Goal: Task Accomplishment & Management: Manage account settings

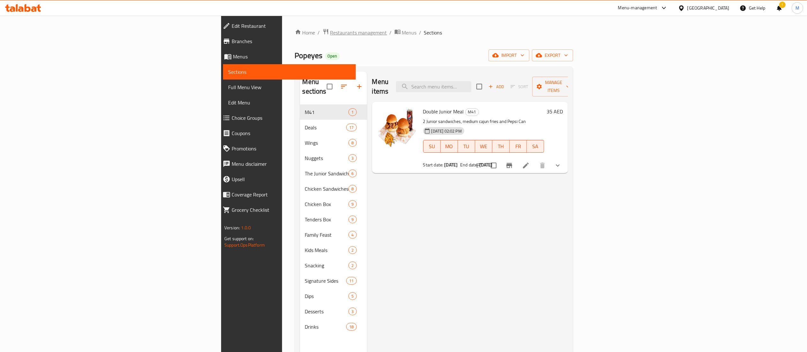
click at [330, 36] on span "Restaurants management" at bounding box center [358, 33] width 57 height 8
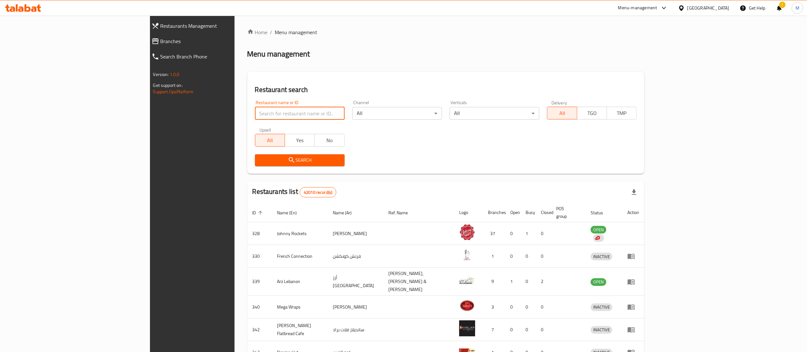
click at [264, 115] on input "search" at bounding box center [300, 113] width 90 height 13
type input "popeyes"
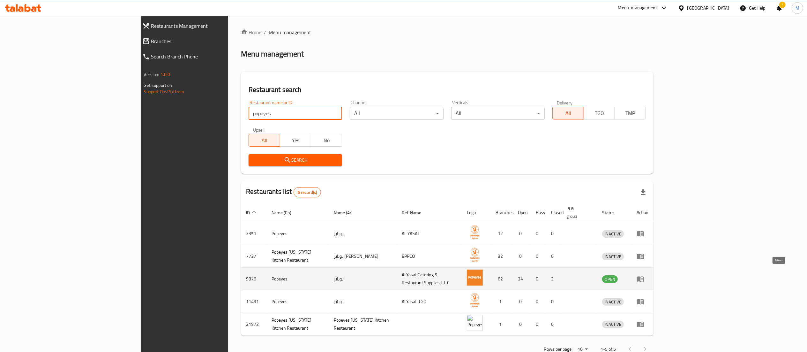
click at [645, 275] on icon "enhanced table" at bounding box center [641, 279] width 8 height 8
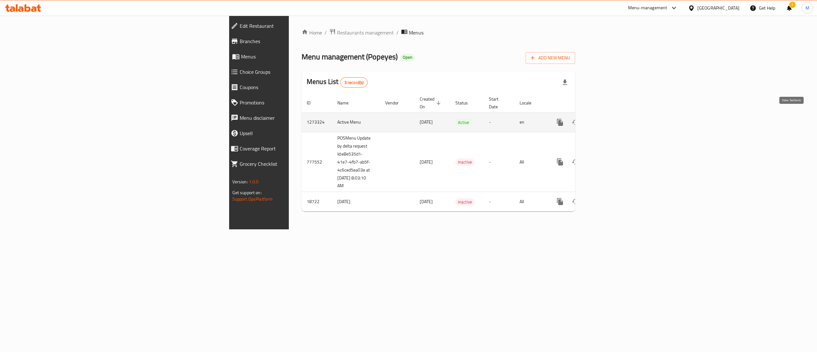
click at [614, 115] on link "enhanced table" at bounding box center [606, 122] width 15 height 15
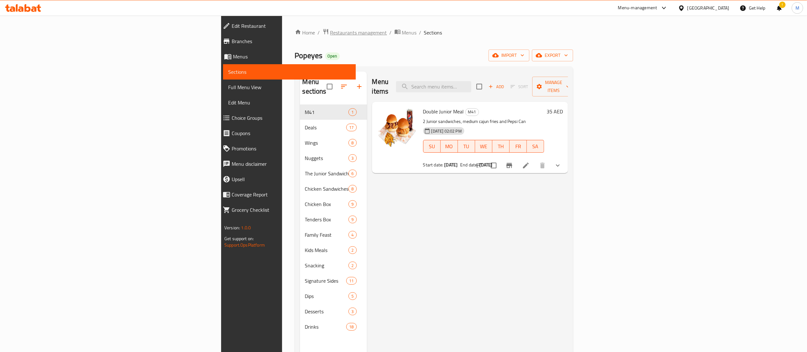
click at [330, 29] on span "Restaurants management" at bounding box center [358, 33] width 57 height 8
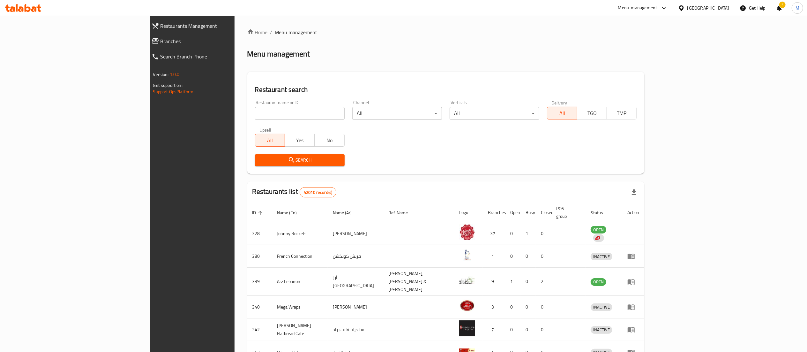
click at [255, 111] on input "search" at bounding box center [300, 113] width 90 height 13
type input "jebal al atlas"
click button "Search" at bounding box center [300, 160] width 90 height 12
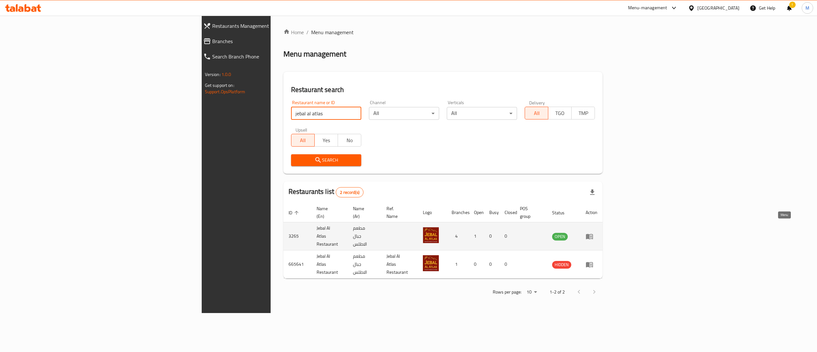
click at [593, 234] on icon "enhanced table" at bounding box center [589, 236] width 7 height 5
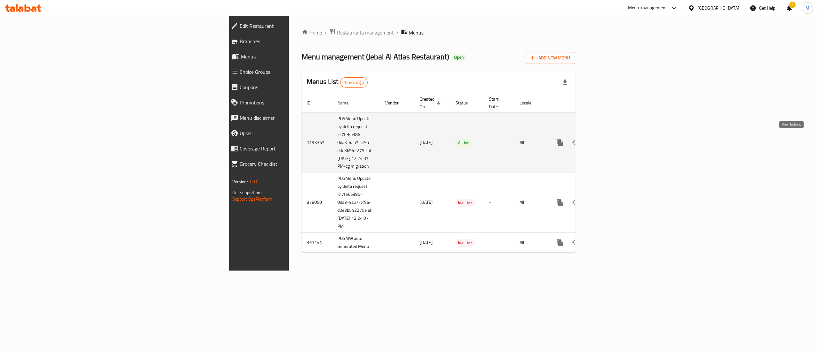
click at [610, 140] on icon "enhanced table" at bounding box center [606, 143] width 8 height 8
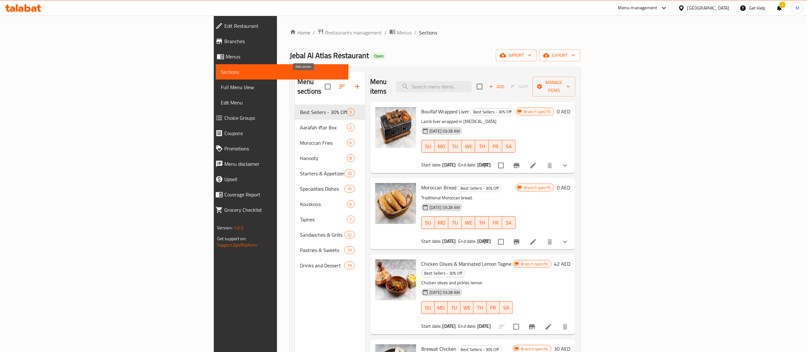
click at [354, 83] on icon "button" at bounding box center [358, 87] width 8 height 8
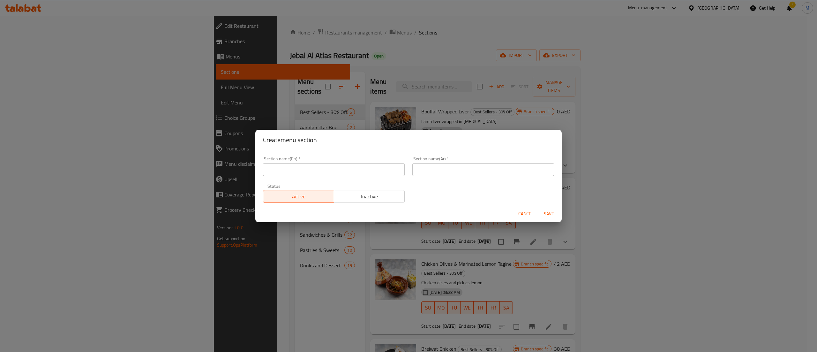
click at [334, 167] on input "text" at bounding box center [334, 169] width 142 height 13
type input "m41"
click at [459, 161] on div "Section name(Ar)   * Section name(Ar) *" at bounding box center [484, 165] width 142 height 19
click at [461, 170] on input "text" at bounding box center [484, 169] width 142 height 13
type input "وجبه لشخص"
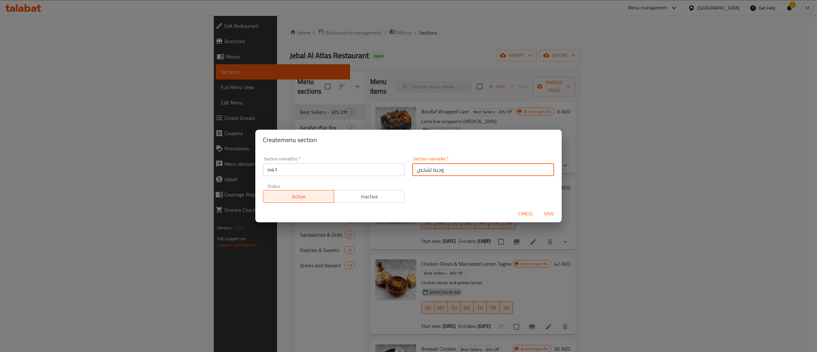
click at [547, 212] on span "Save" at bounding box center [548, 214] width 15 height 8
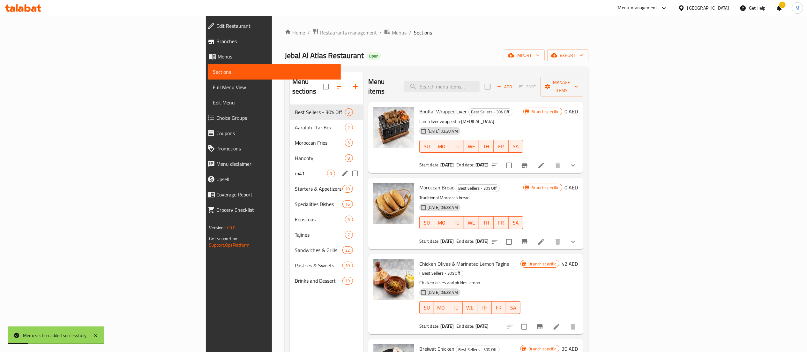
click at [295, 170] on span "m41" at bounding box center [311, 174] width 32 height 8
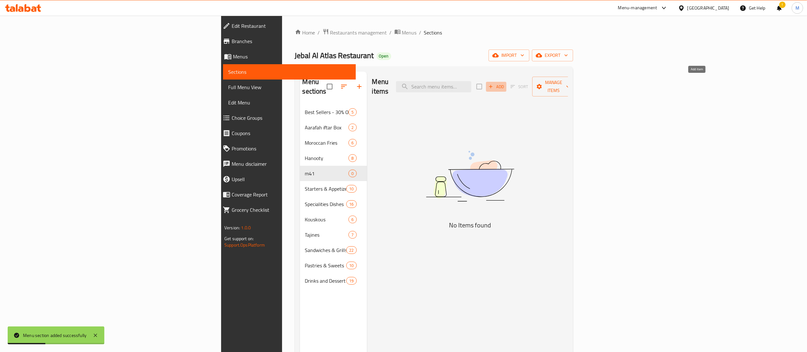
click at [505, 83] on span "Add" at bounding box center [496, 86] width 17 height 7
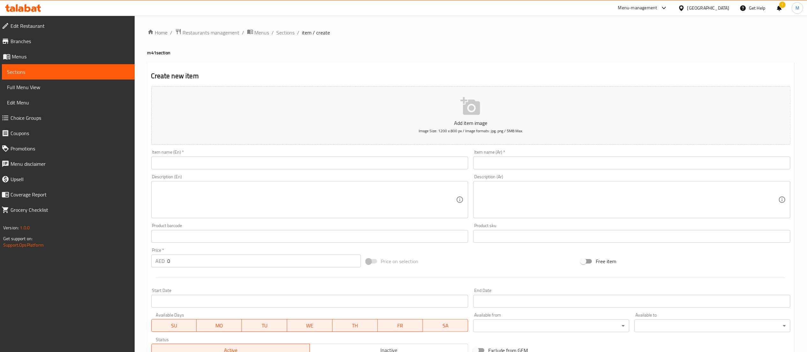
click at [267, 164] on input "text" at bounding box center [309, 162] width 317 height 13
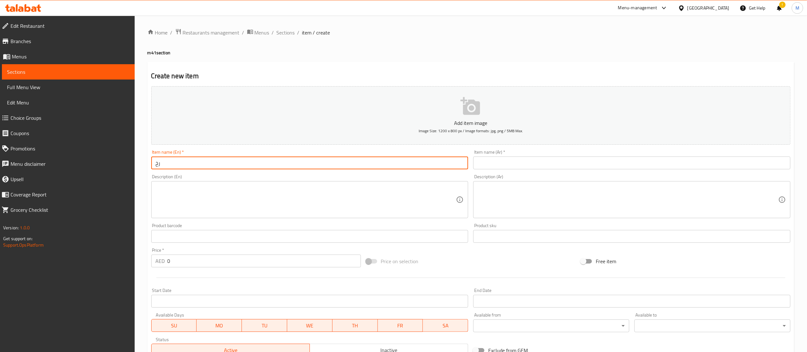
type input "ر"
type input "Combo 1"
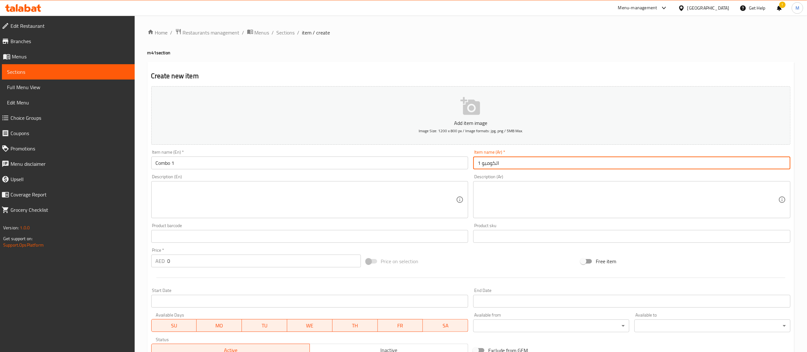
type input "الكومبو 1"
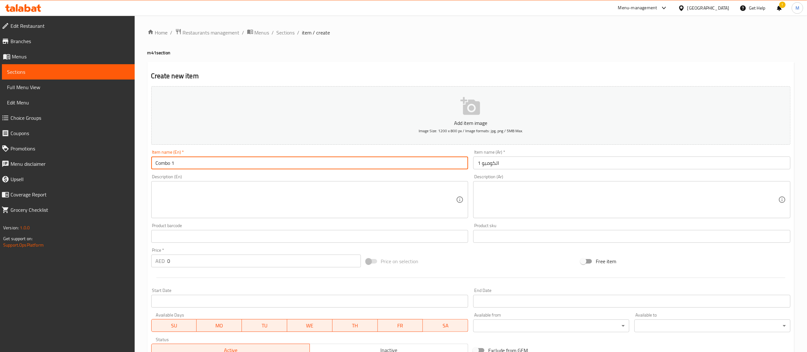
click at [247, 167] on input "Combo 1" at bounding box center [309, 162] width 317 height 13
type input "combo sandwitch comes with fris and soft drink"
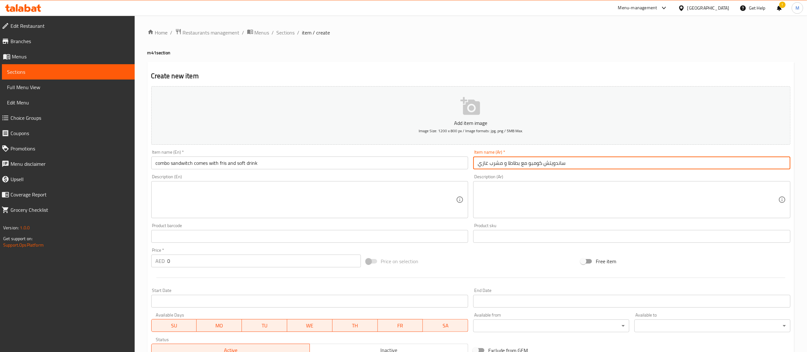
type input "ساندويتش كومبو مع بطاطا و مشرب غازي"
click at [382, 191] on textarea at bounding box center [306, 200] width 301 height 30
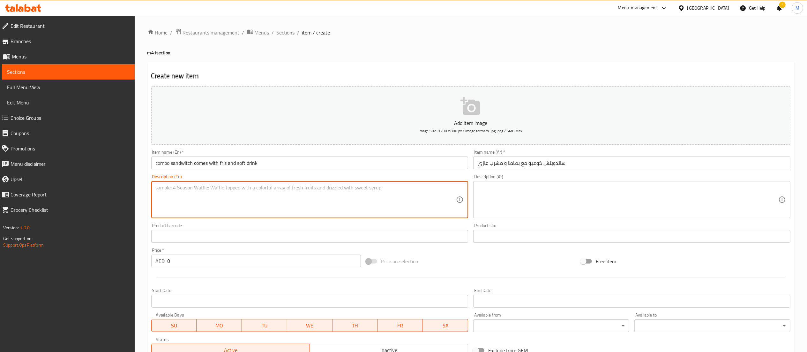
paste textarea "Maakouda, eggs, mortadella, and cheese."
type textarea "Maakouda, eggs, mortadella, and cheese, with fries and soft drink"
click at [536, 207] on textarea at bounding box center [628, 200] width 301 height 30
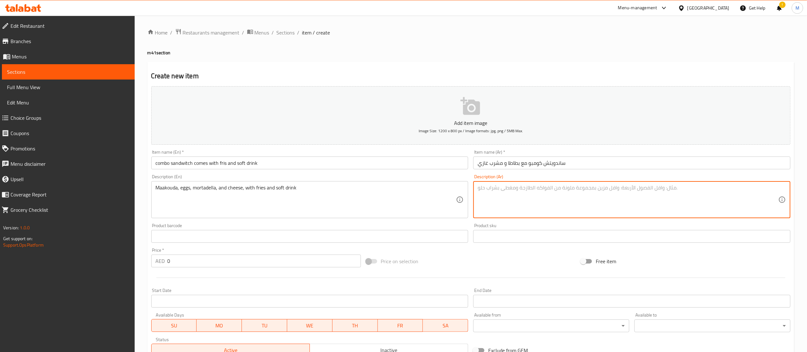
paste textarea "Maakouda, eggs, mortadella, and cheese."
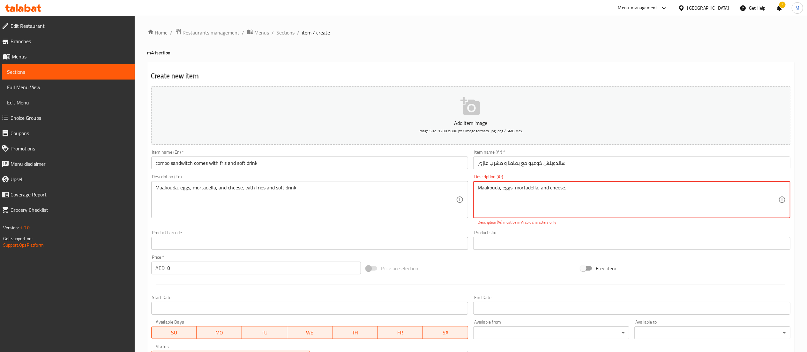
paste textarea "معقودة، بيض، مرتديلا وجبنة"
type textarea "معقودة، بيض، مرتديلا وجبنة.مع بطاطا و مشروب غازي"
click at [497, 57] on div "Home / Restaurants management / Menus / Sections / item / create m41 section Cr…" at bounding box center [471, 236] width 647 height 417
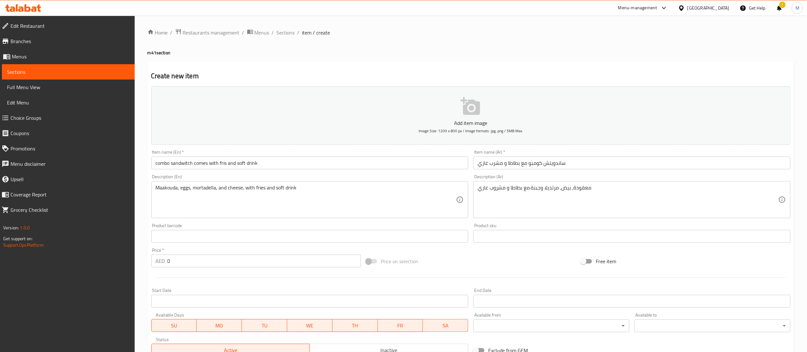
click at [259, 266] on input "0" at bounding box center [264, 260] width 193 height 13
type input "34.3"
click at [512, 262] on div "Price on selection" at bounding box center [471, 261] width 215 height 17
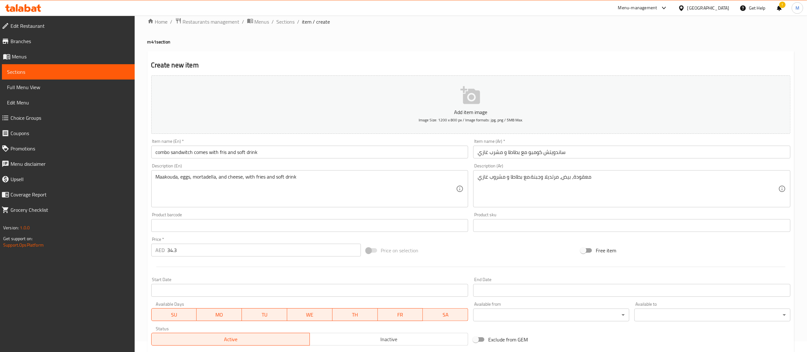
scroll to position [99, 0]
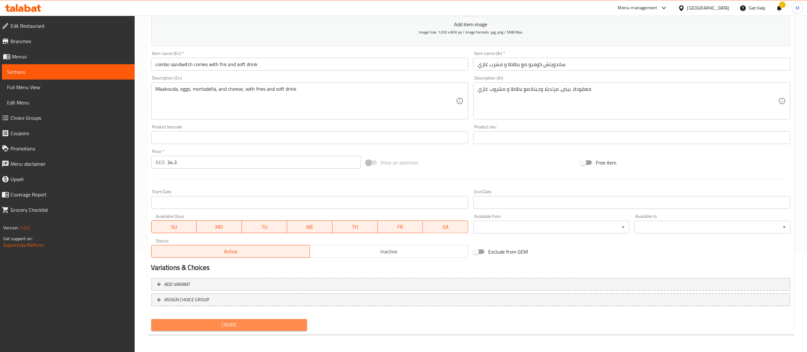
click at [248, 324] on span "Create" at bounding box center [229, 325] width 146 height 8
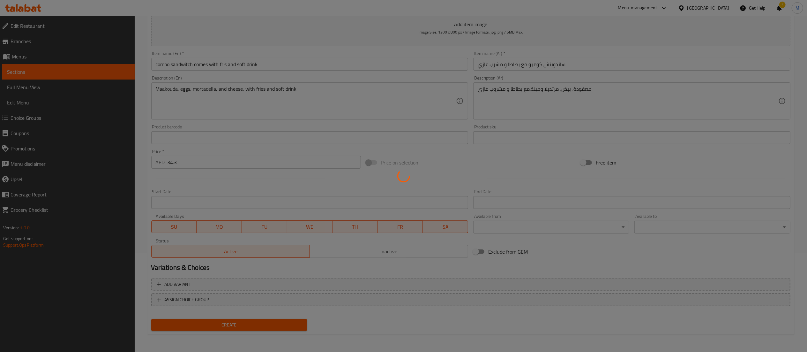
type input "0"
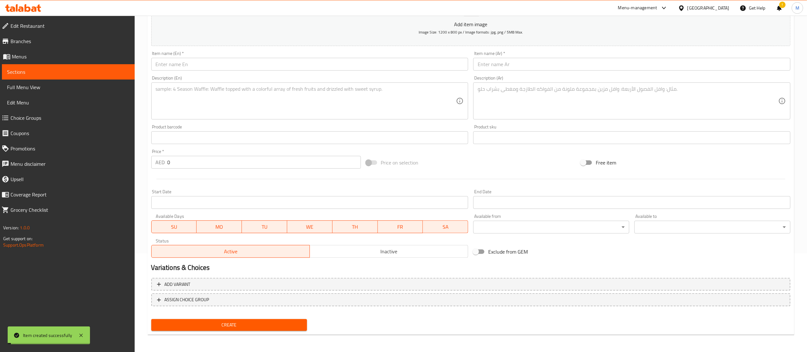
scroll to position [0, 0]
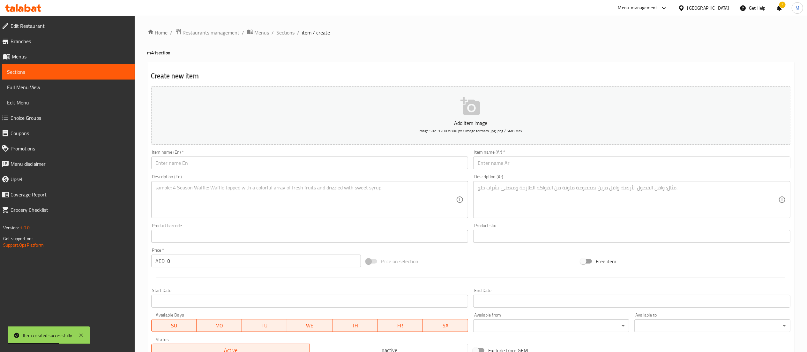
click at [285, 33] on span "Sections" at bounding box center [286, 33] width 18 height 8
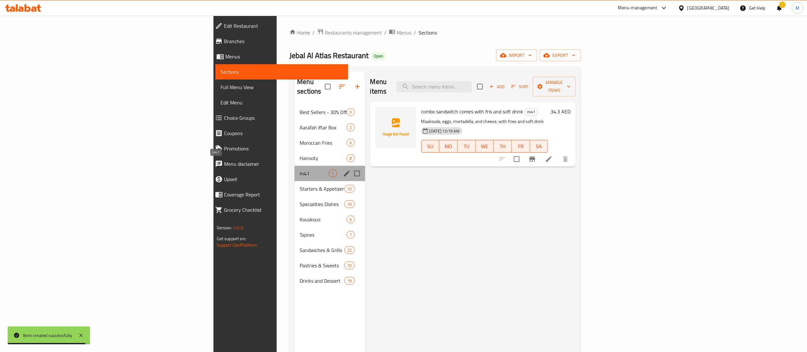
click at [300, 170] on span "m41" at bounding box center [314, 174] width 29 height 8
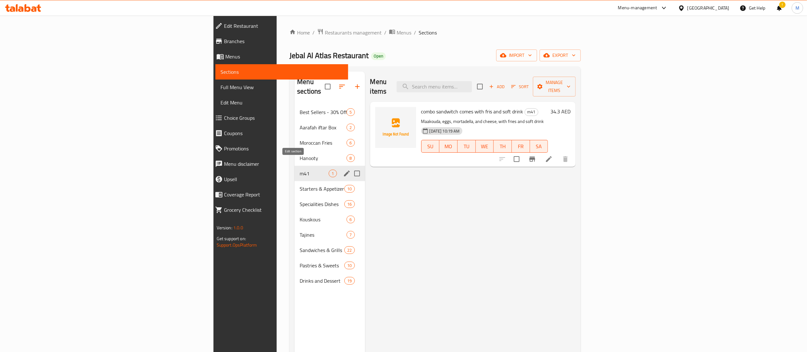
click at [344, 170] on icon "edit" at bounding box center [347, 173] width 6 height 6
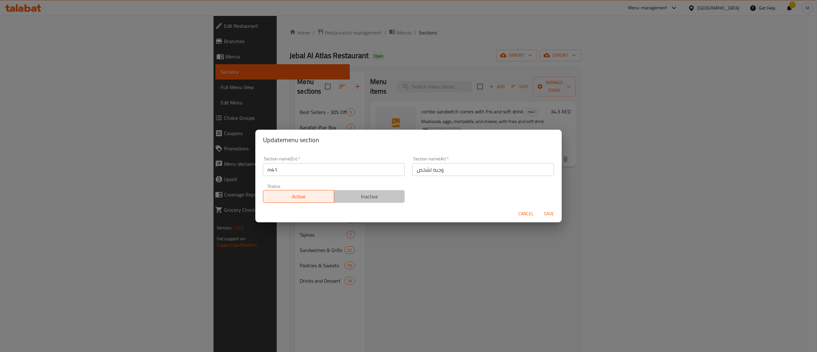
click at [377, 198] on span "Inactive" at bounding box center [370, 196] width 66 height 9
click at [553, 210] on span "Save" at bounding box center [548, 214] width 15 height 8
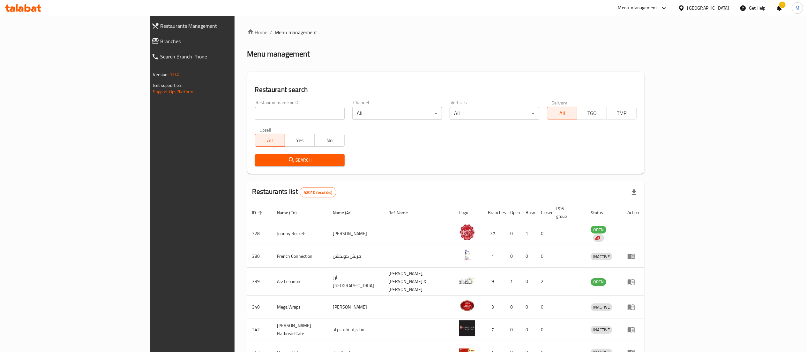
click at [255, 114] on input "search" at bounding box center [300, 113] width 90 height 13
type input "jebal al atlas"
click button "Search" at bounding box center [300, 160] width 90 height 12
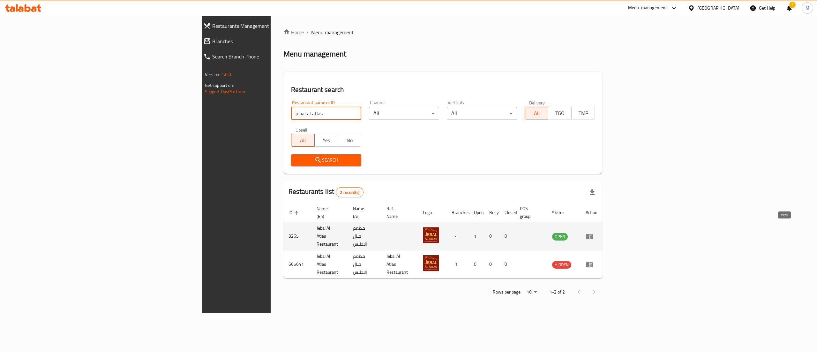
click at [594, 232] on icon "enhanced table" at bounding box center [590, 236] width 8 height 8
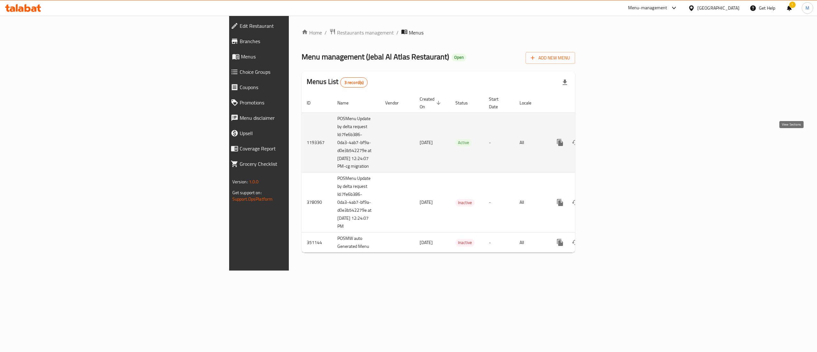
click at [610, 142] on icon "enhanced table" at bounding box center [606, 143] width 8 height 8
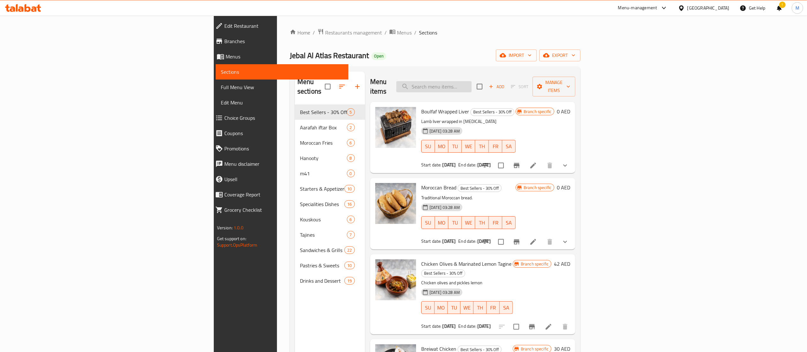
click at [472, 81] on input "search" at bounding box center [434, 86] width 75 height 11
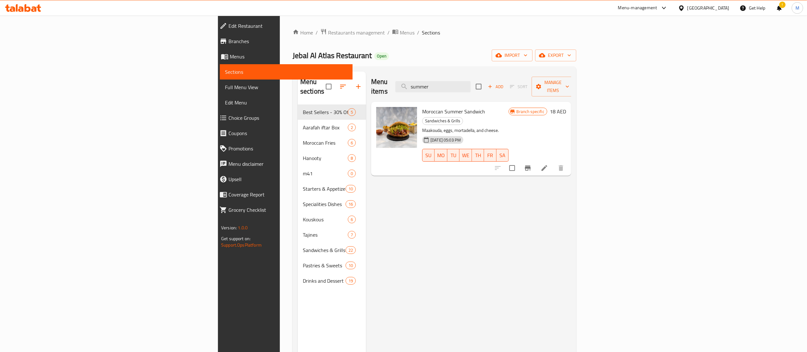
type input "summer"
click at [549, 164] on icon at bounding box center [545, 168] width 8 height 8
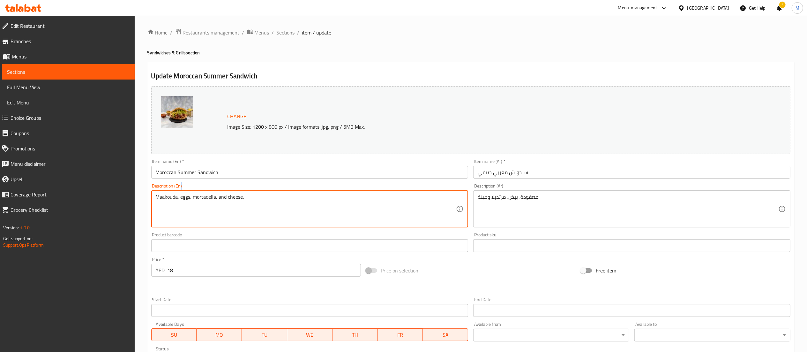
click at [168, 193] on div "Maakouda, eggs, mortadella, and cheese. Description (En)" at bounding box center [309, 208] width 317 height 37
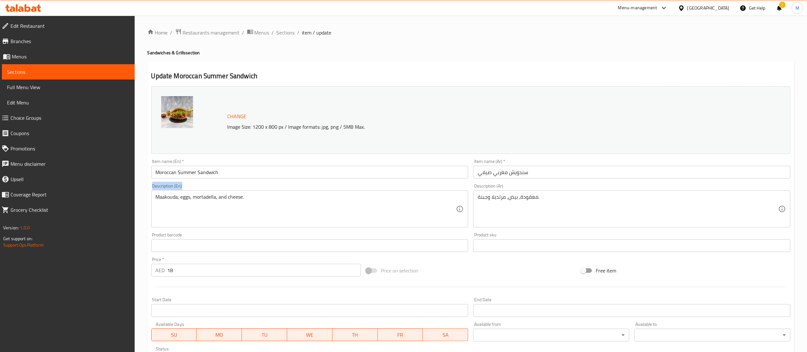
click at [168, 193] on div "Maakouda, eggs, mortadella, and cheese. Description (En)" at bounding box center [309, 208] width 317 height 37
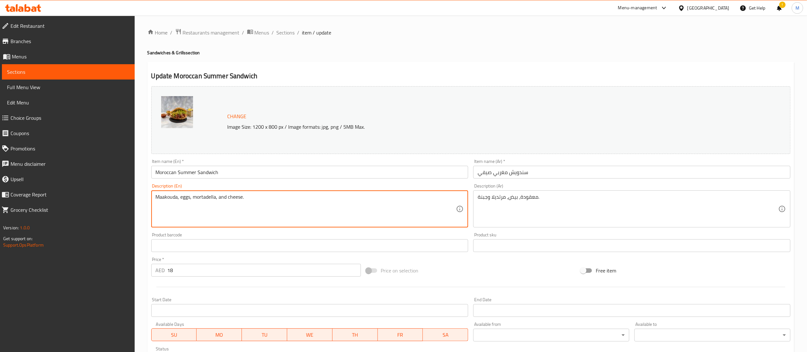
click at [178, 200] on textarea "Maakouda, eggs, mortadella, and cheese." at bounding box center [306, 209] width 301 height 30
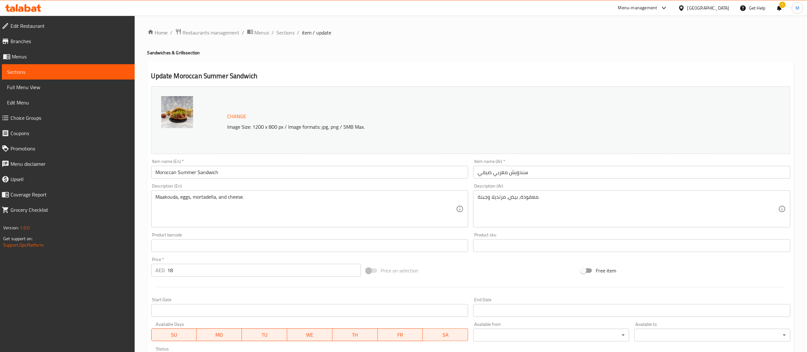
click at [533, 193] on div "معقودة، بيض، مرتديلا وجبنة. Description (Ar)" at bounding box center [631, 208] width 317 height 37
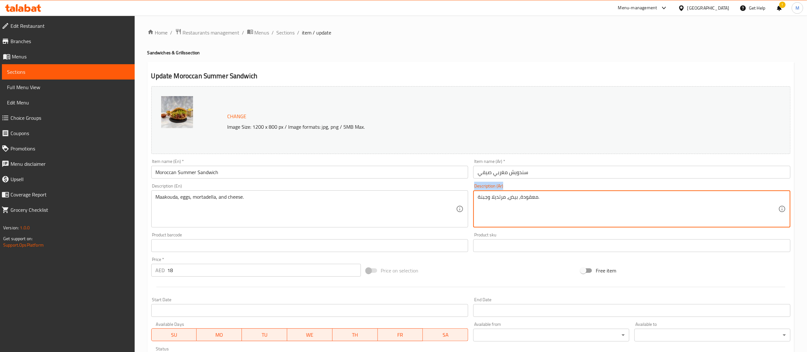
click at [533, 193] on div "معقودة، بيض، مرتديلا وجبنة. Description (Ar)" at bounding box center [631, 208] width 317 height 37
click at [518, 192] on div "معقودة، بيض، مرتديلا وجبنة. Description (Ar)" at bounding box center [631, 208] width 317 height 37
click at [517, 192] on div "معقودة، بيض، مرتديلا وجبنة. Description (Ar)" at bounding box center [631, 208] width 317 height 37
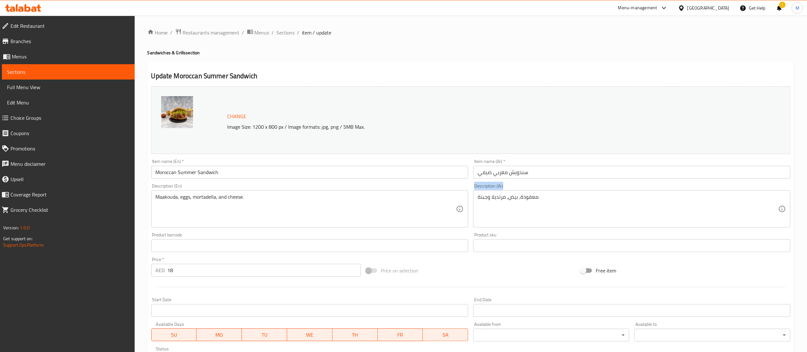
click at [517, 192] on div "معقودة، بيض، مرتديلا وجبنة. Description (Ar)" at bounding box center [631, 208] width 317 height 37
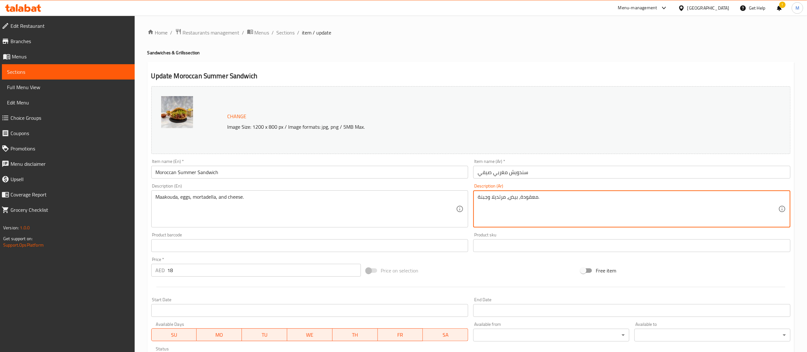
click at [517, 203] on textarea "معقودة، بيض، مرتديلا وجبنة." at bounding box center [628, 209] width 301 height 30
